Goal: Check status: Check status

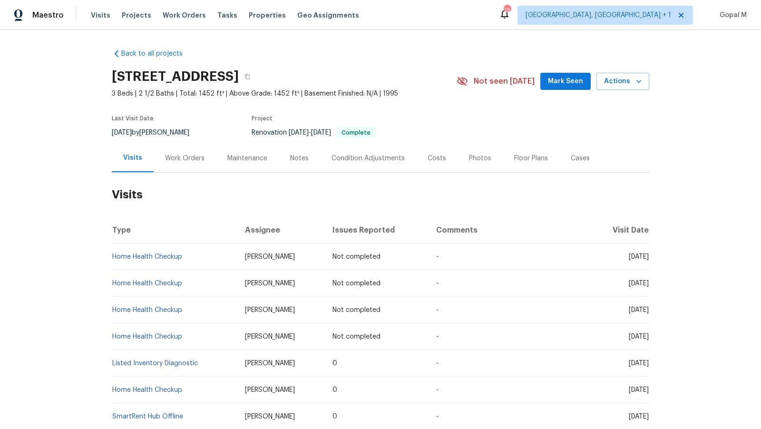
click at [191, 161] on div "Work Orders" at bounding box center [184, 159] width 39 height 10
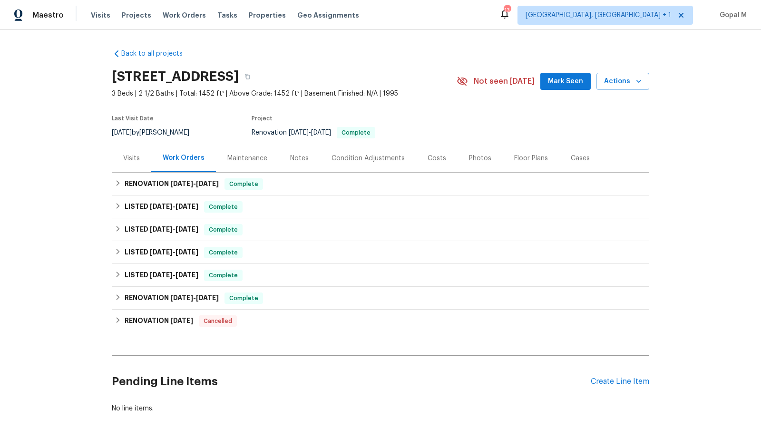
click at [134, 167] on div "Visits" at bounding box center [131, 158] width 39 height 28
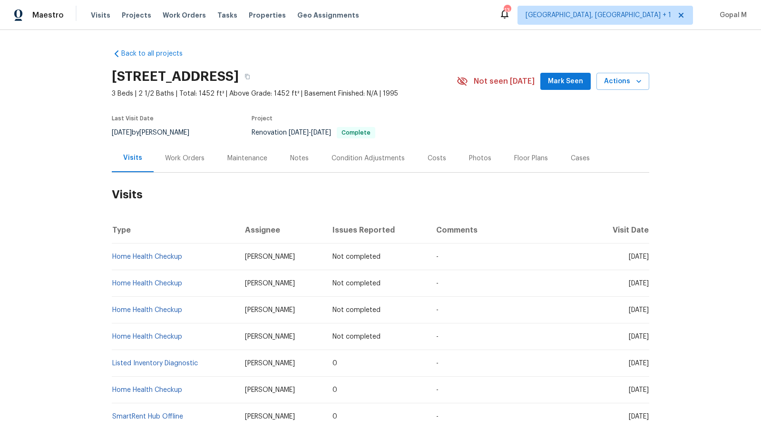
click at [197, 155] on div "Work Orders" at bounding box center [184, 159] width 39 height 10
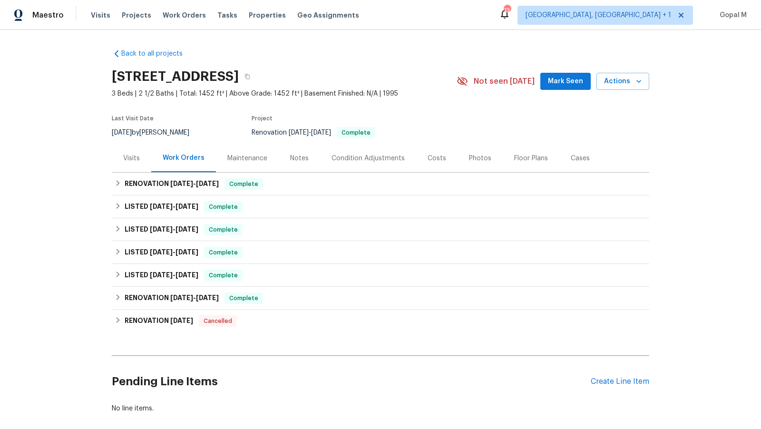
drag, startPoint x: 143, startPoint y: 133, endPoint x: 112, endPoint y: 134, distance: 30.9
click at [112, 134] on span "[DATE]" at bounding box center [122, 132] width 20 height 7
copy span "[DATE]"
click at [277, 187] on div "RENOVATION [DATE] - [DATE] Complete" at bounding box center [381, 183] width 532 height 11
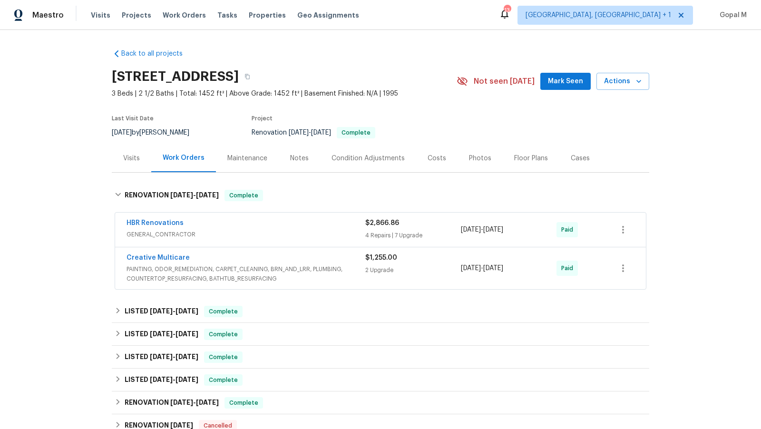
drag, startPoint x: 527, startPoint y: 230, endPoint x: 463, endPoint y: 231, distance: 64.7
click at [462, 231] on div "[DATE] - [DATE]" at bounding box center [509, 229] width 96 height 23
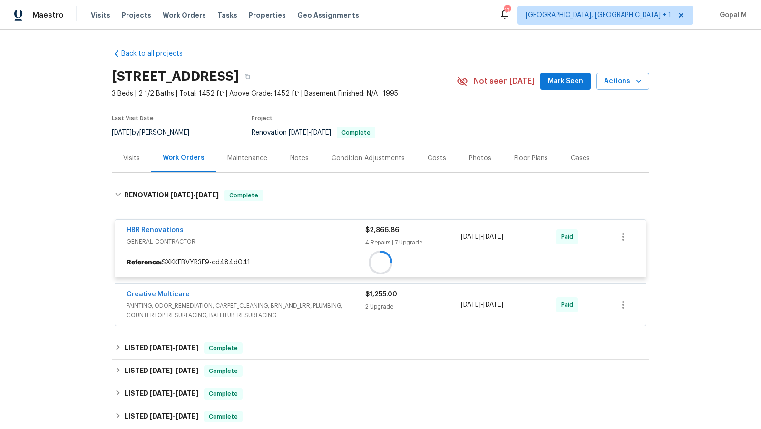
copy span "[DATE] - [DATE]"
